Goal: Information Seeking & Learning: Learn about a topic

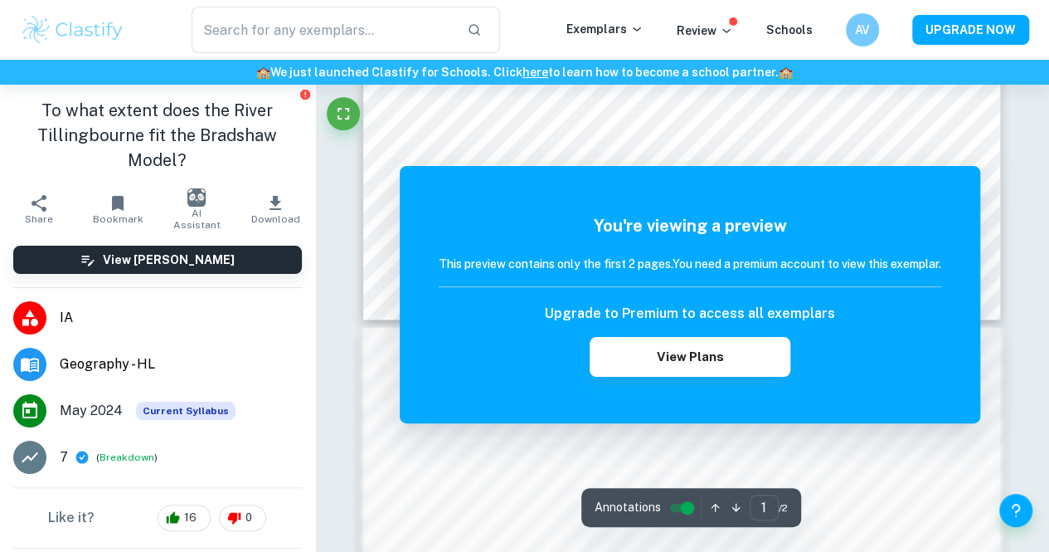
scroll to position [1078, 0]
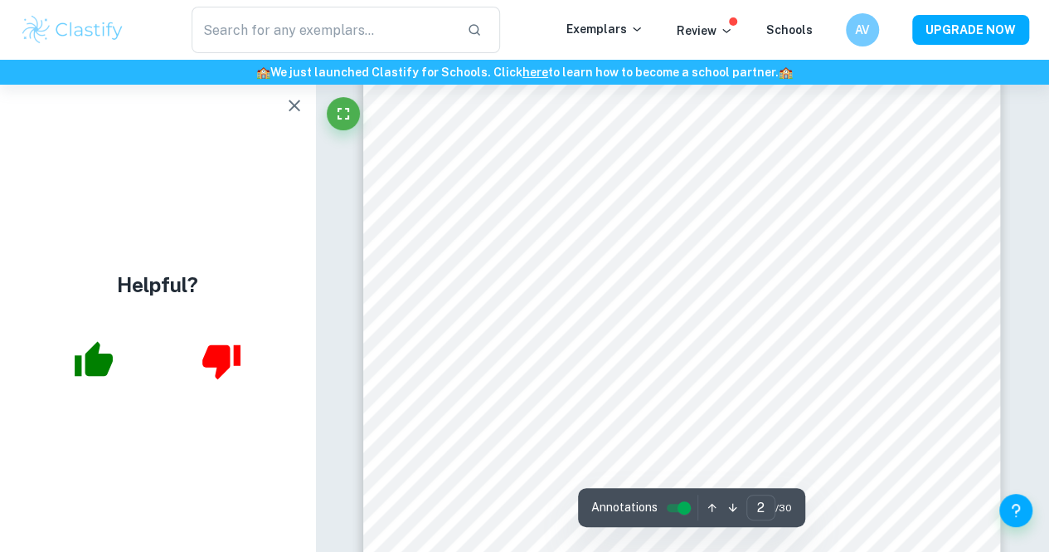
scroll to position [1078, 0]
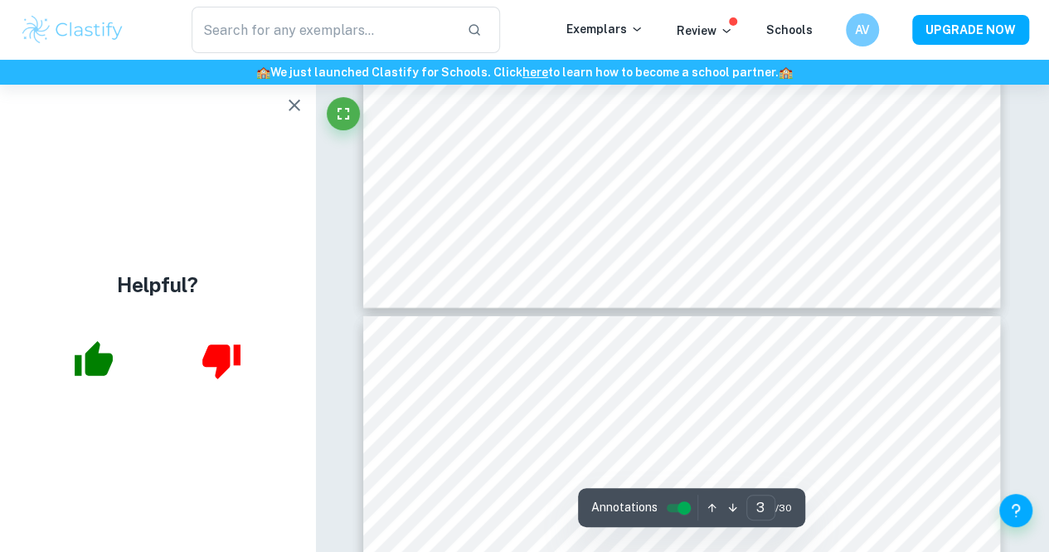
type input "4"
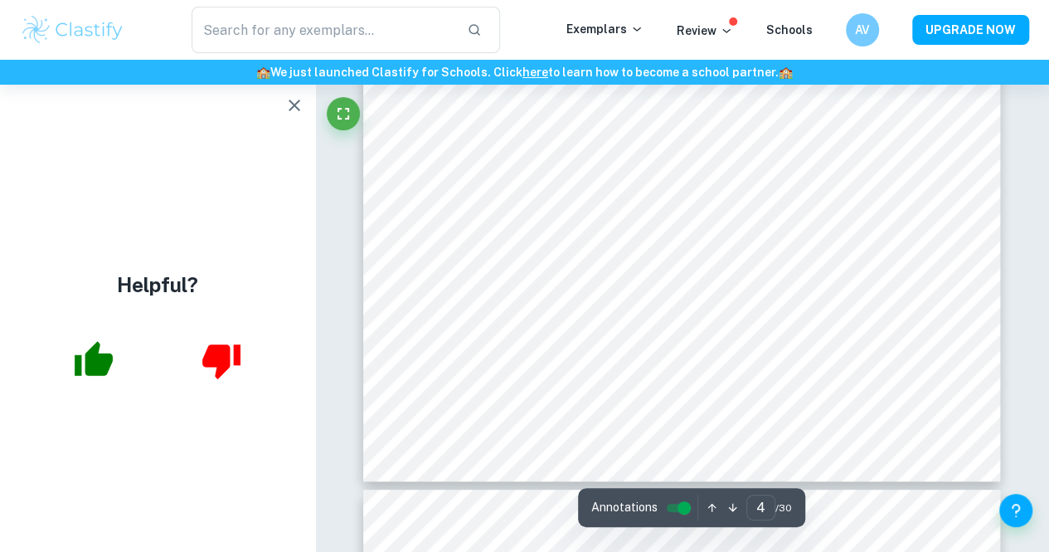
scroll to position [3152, 0]
